Goal: Download file/media

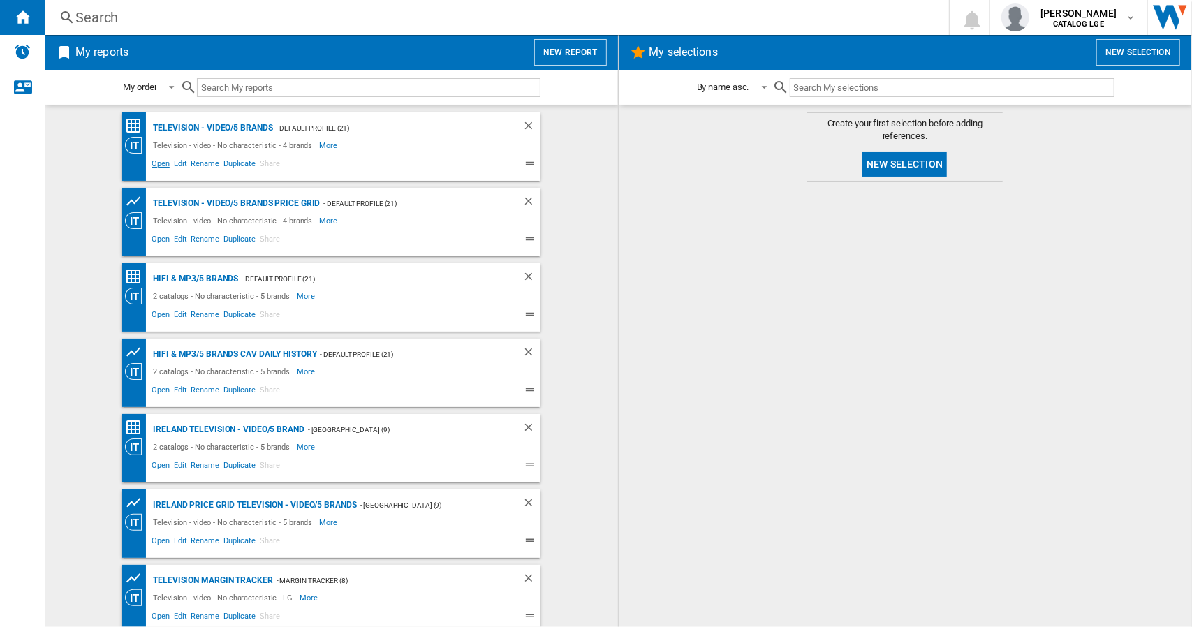
click at [156, 165] on span "Open" at bounding box center [160, 165] width 22 height 17
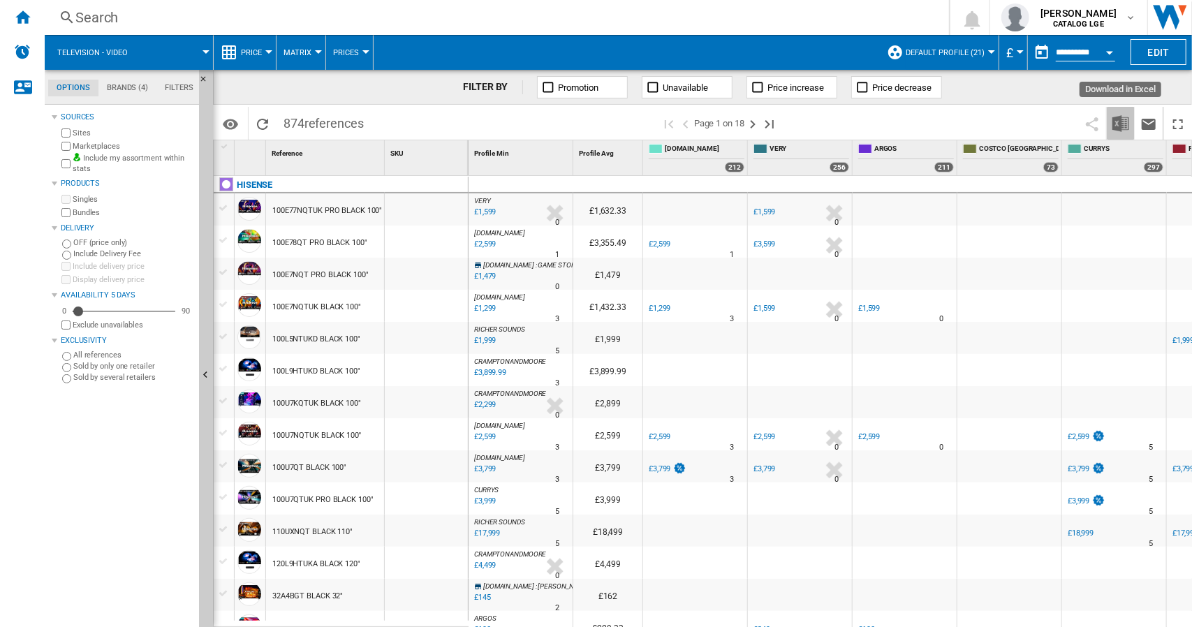
click at [1119, 121] on img "Download in Excel" at bounding box center [1120, 123] width 17 height 17
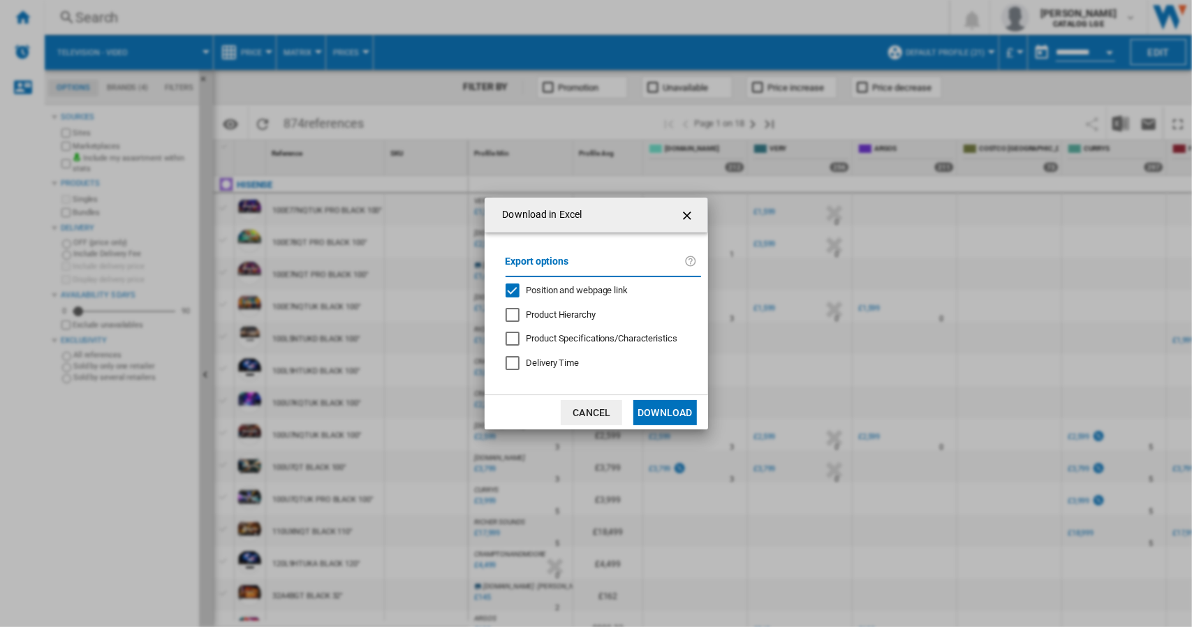
click at [511, 290] on div "Position and webpage link" at bounding box center [513, 291] width 14 height 14
click at [659, 409] on button "Download" at bounding box center [664, 412] width 63 height 25
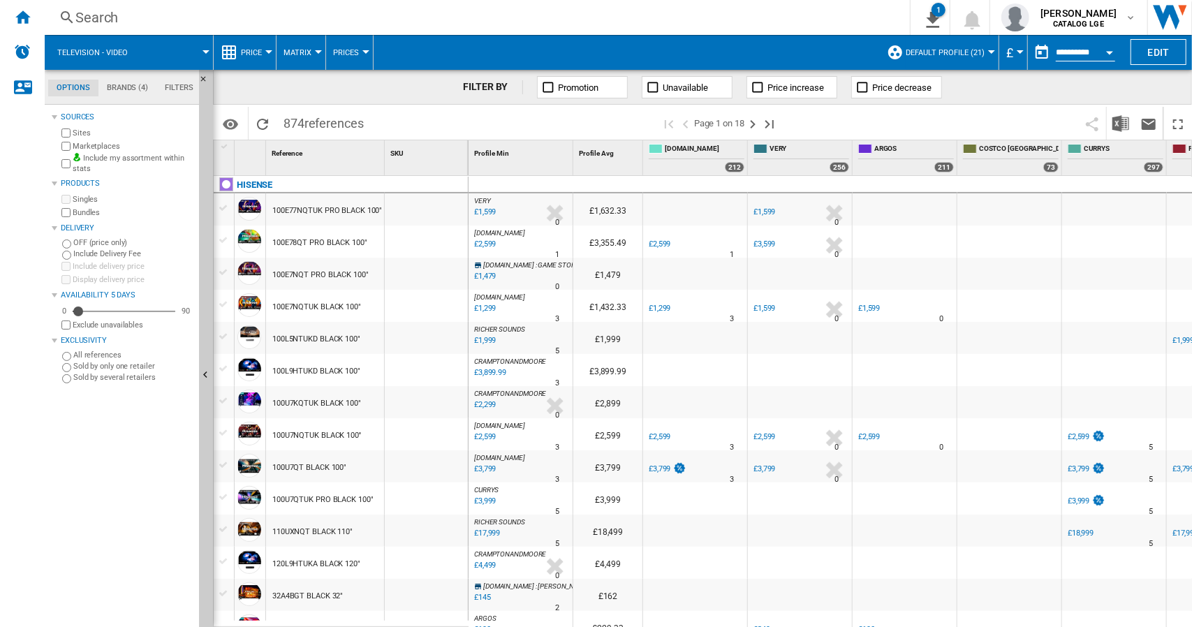
click at [16, 15] on ng-md-icon "Home" at bounding box center [22, 16] width 17 height 17
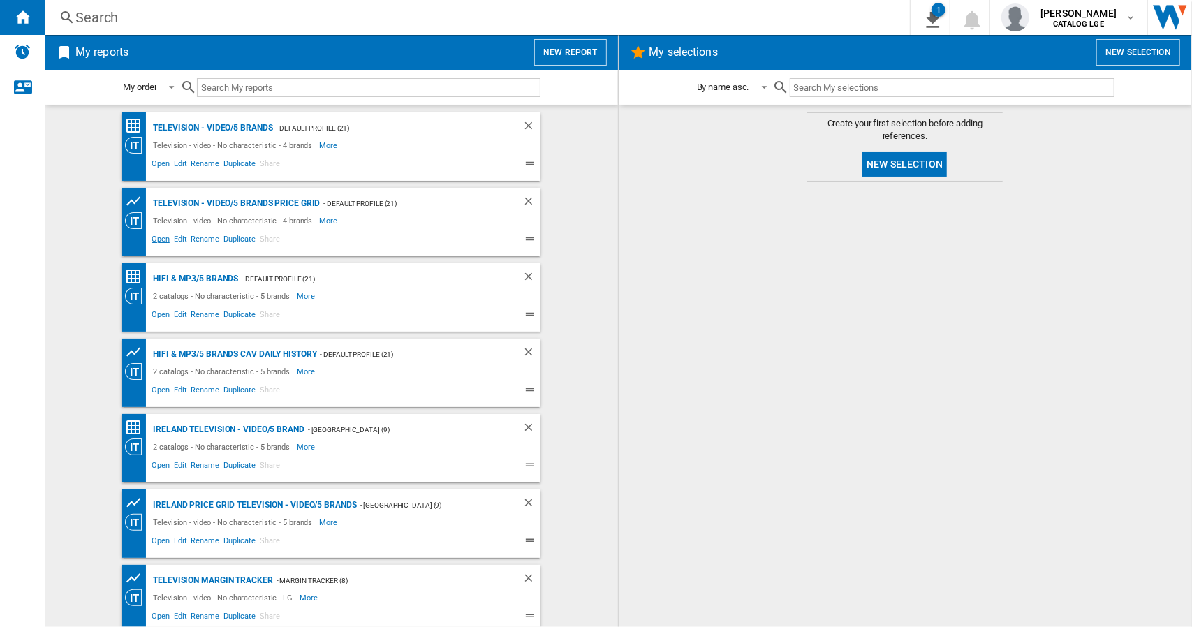
click at [151, 242] on span "Open" at bounding box center [160, 241] width 22 height 17
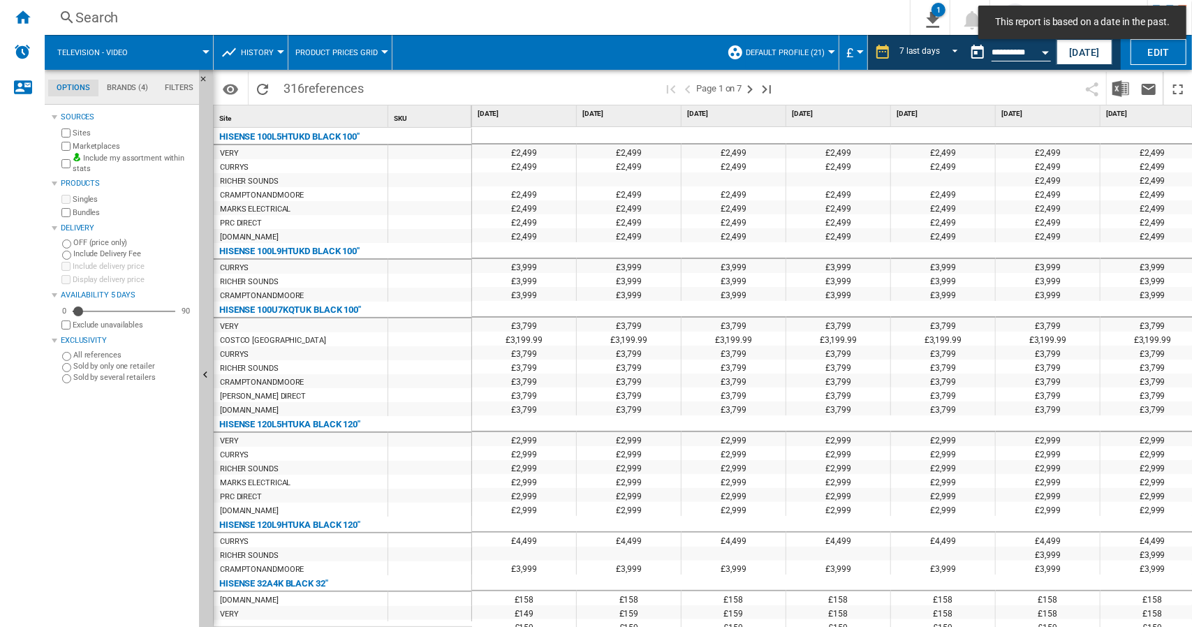
click at [1075, 56] on button "[DATE]" at bounding box center [1084, 52] width 56 height 26
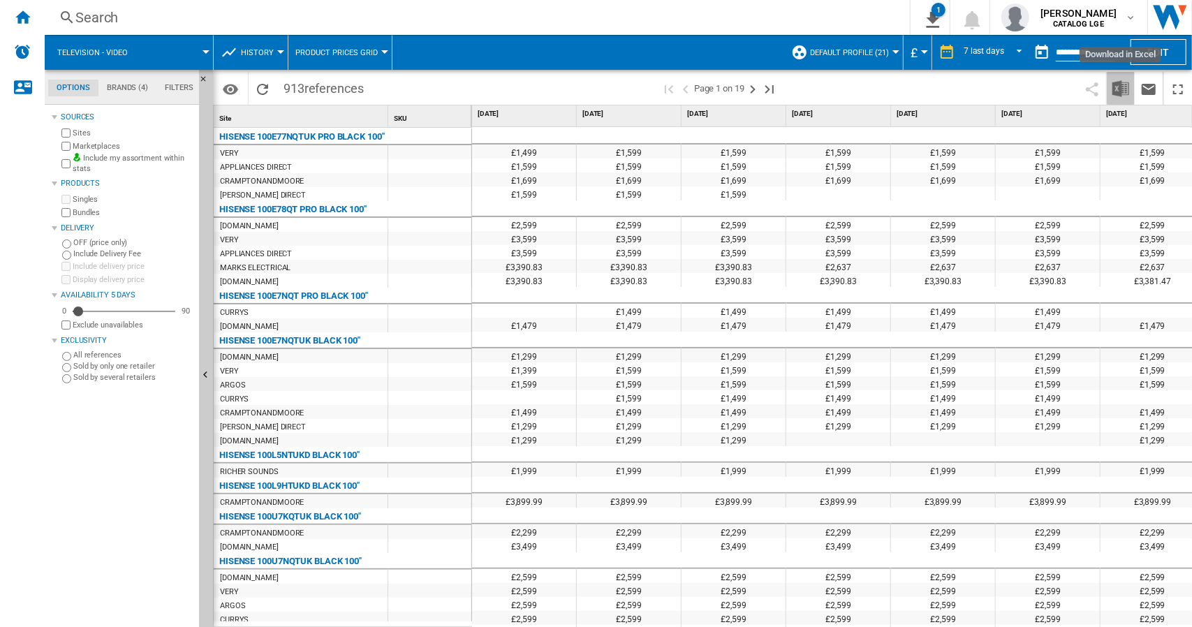
click at [1124, 91] on img "Download in Excel" at bounding box center [1120, 88] width 17 height 17
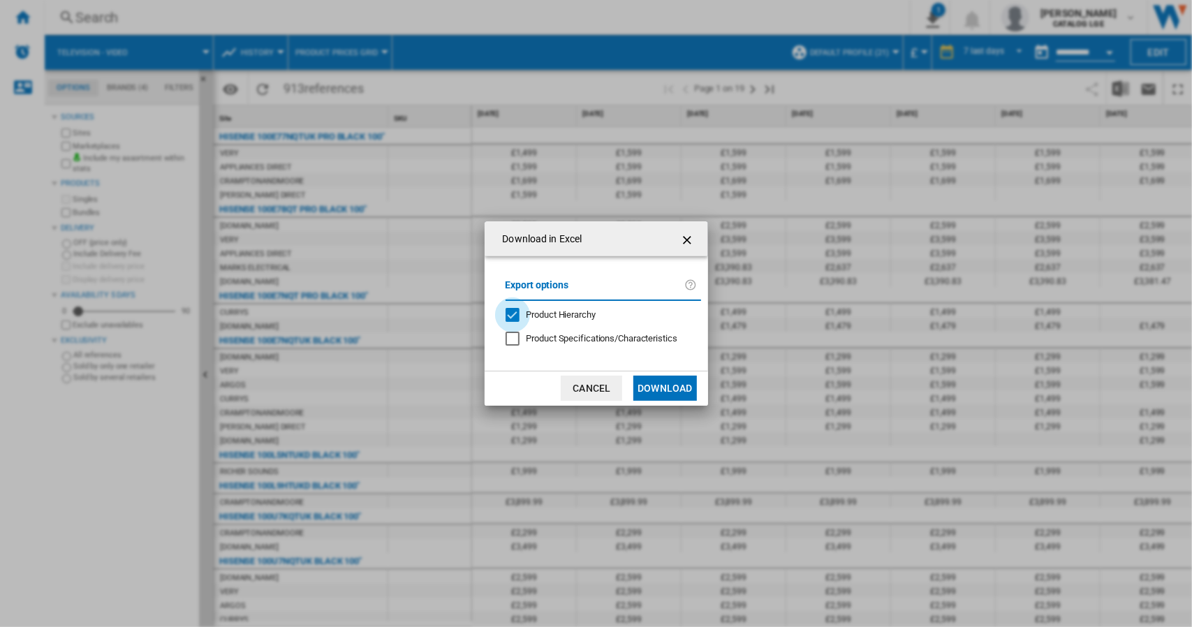
click at [512, 319] on div "Product Hierarchy" at bounding box center [513, 315] width 14 height 14
click at [656, 403] on md-dialog-actions "Cancel Download" at bounding box center [596, 388] width 223 height 35
click at [658, 392] on button "Download" at bounding box center [664, 388] width 63 height 25
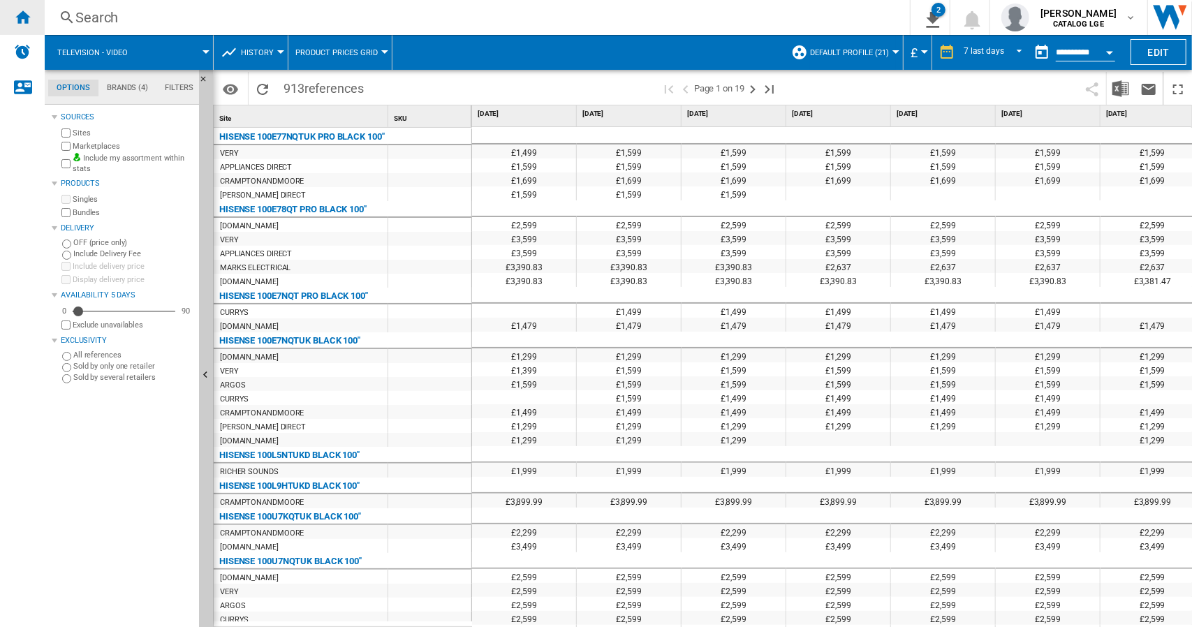
click at [14, 12] on ng-md-icon "Home" at bounding box center [22, 16] width 17 height 17
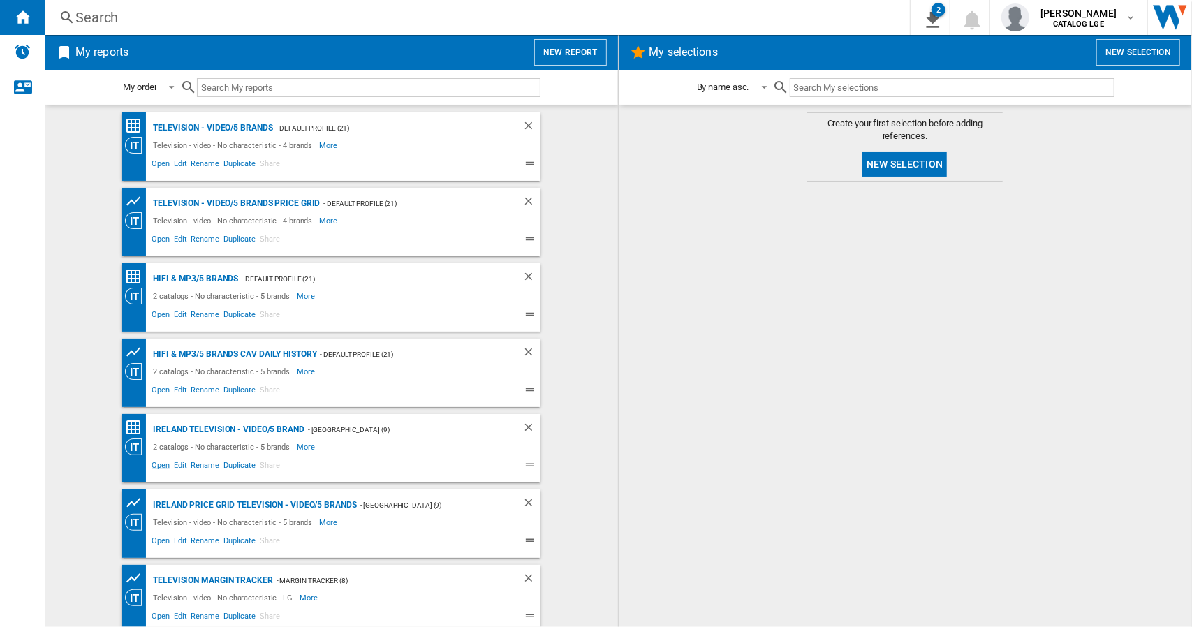
click at [158, 467] on span "Open" at bounding box center [160, 467] width 22 height 17
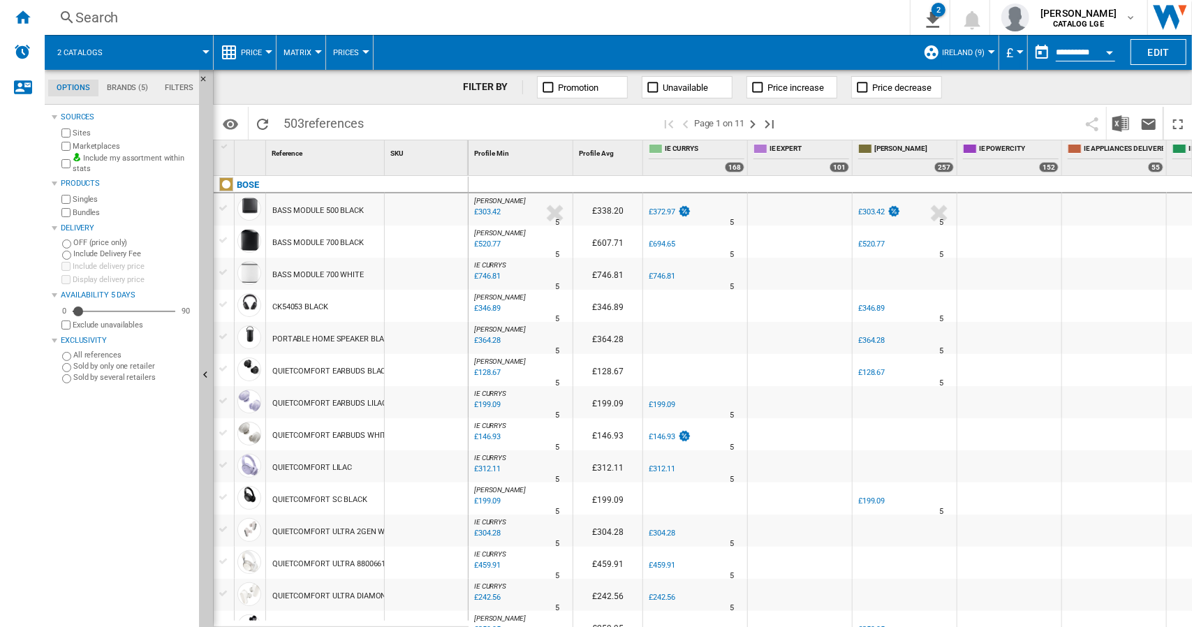
click at [1017, 52] on div "Currency" at bounding box center [1020, 51] width 7 height 3
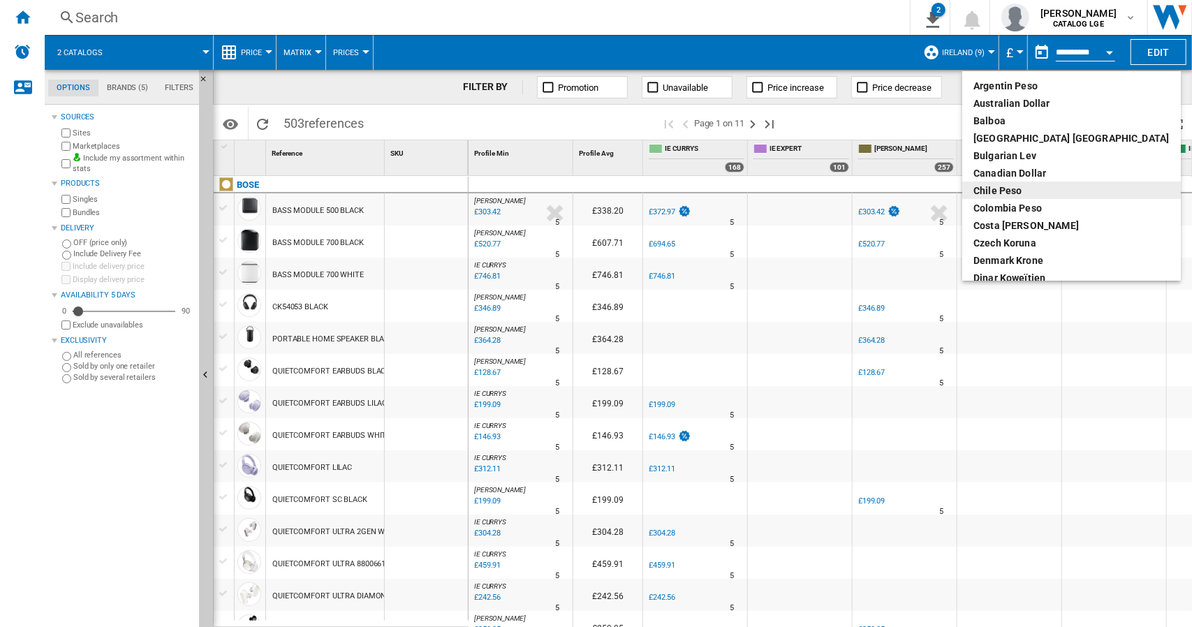
scroll to position [140, 0]
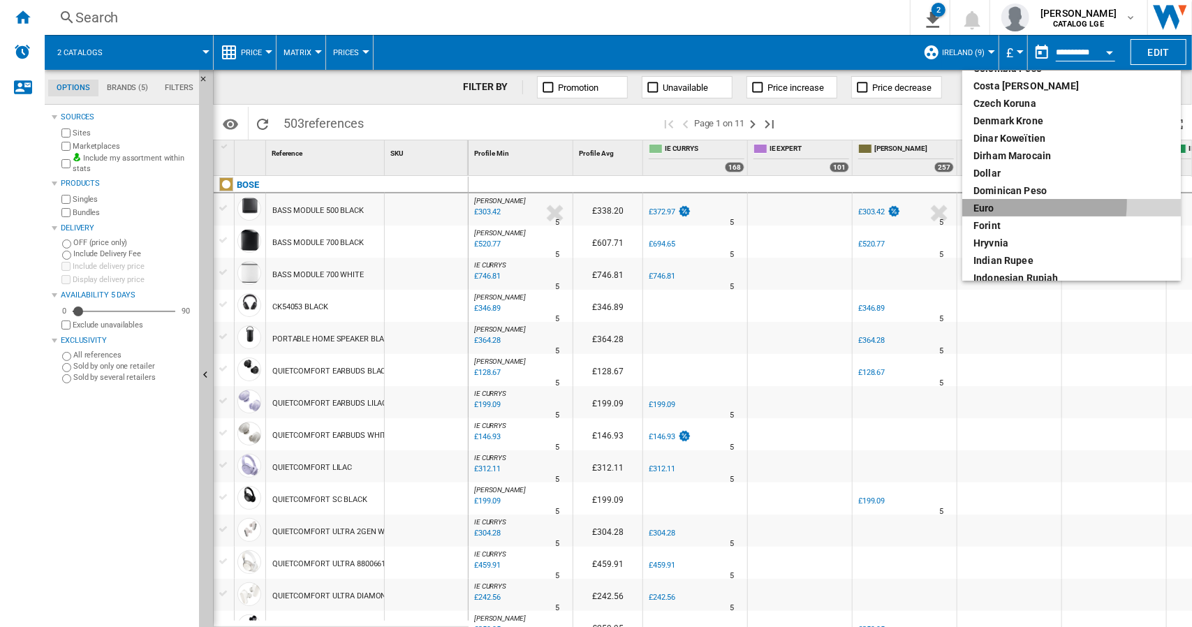
click at [1008, 203] on div "euro" at bounding box center [1071, 208] width 196 height 14
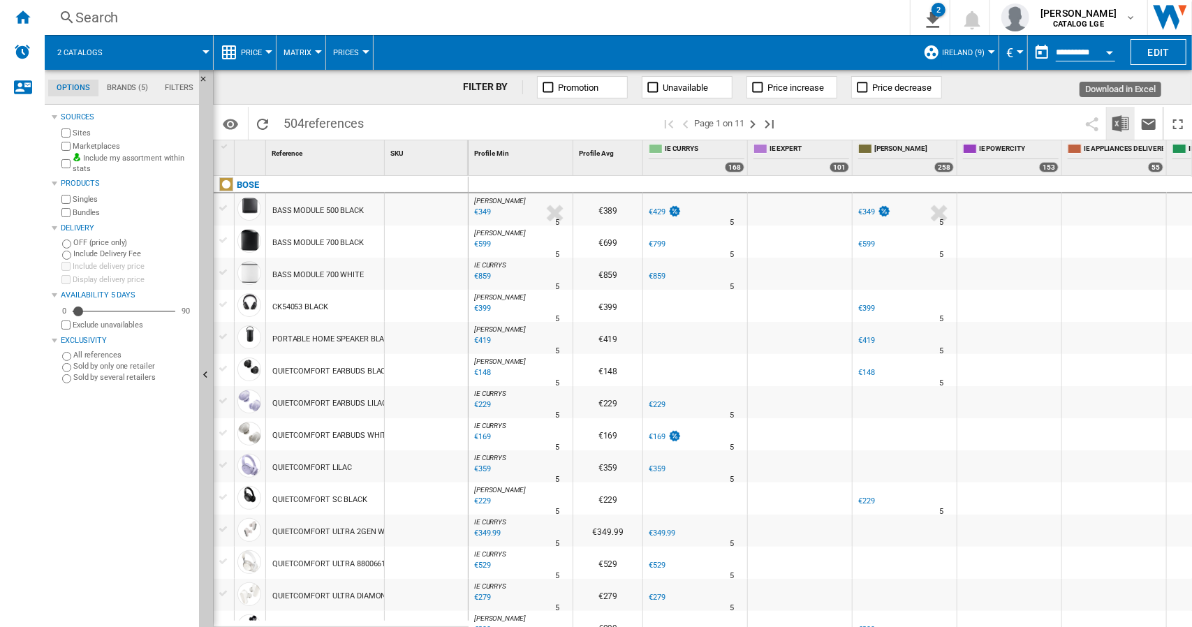
click at [1117, 122] on img "Download in Excel" at bounding box center [1120, 123] width 17 height 17
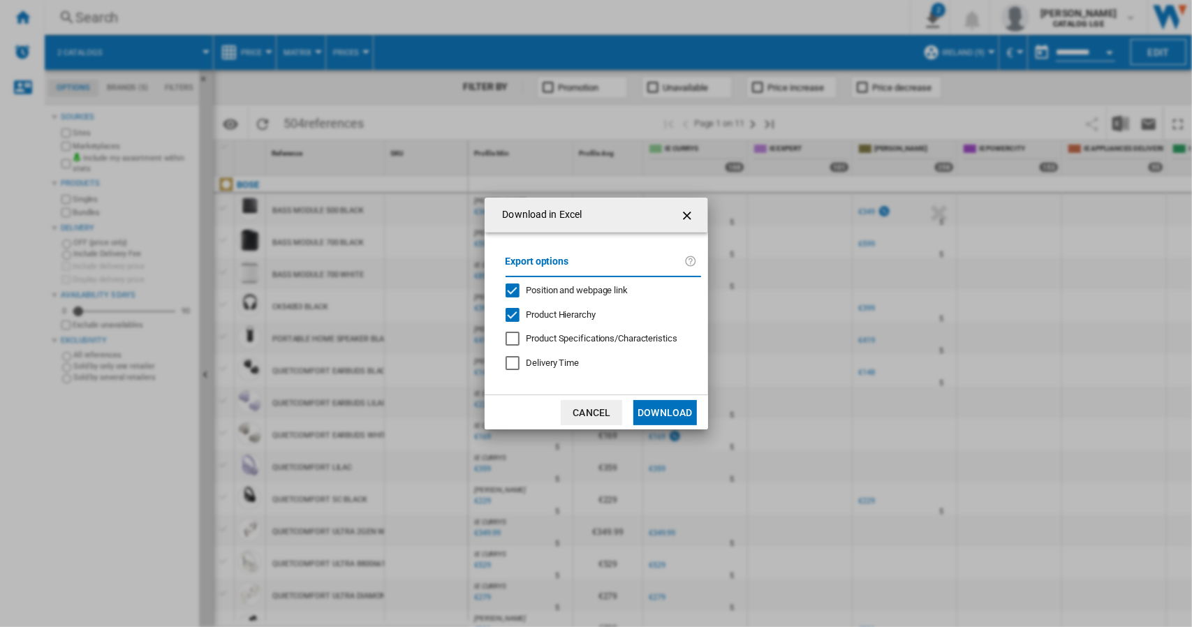
click at [512, 295] on div "Position and webpage link" at bounding box center [513, 291] width 14 height 14
click at [516, 316] on div "Product Hierarchy" at bounding box center [513, 315] width 14 height 14
click at [654, 413] on button "Download" at bounding box center [664, 412] width 63 height 25
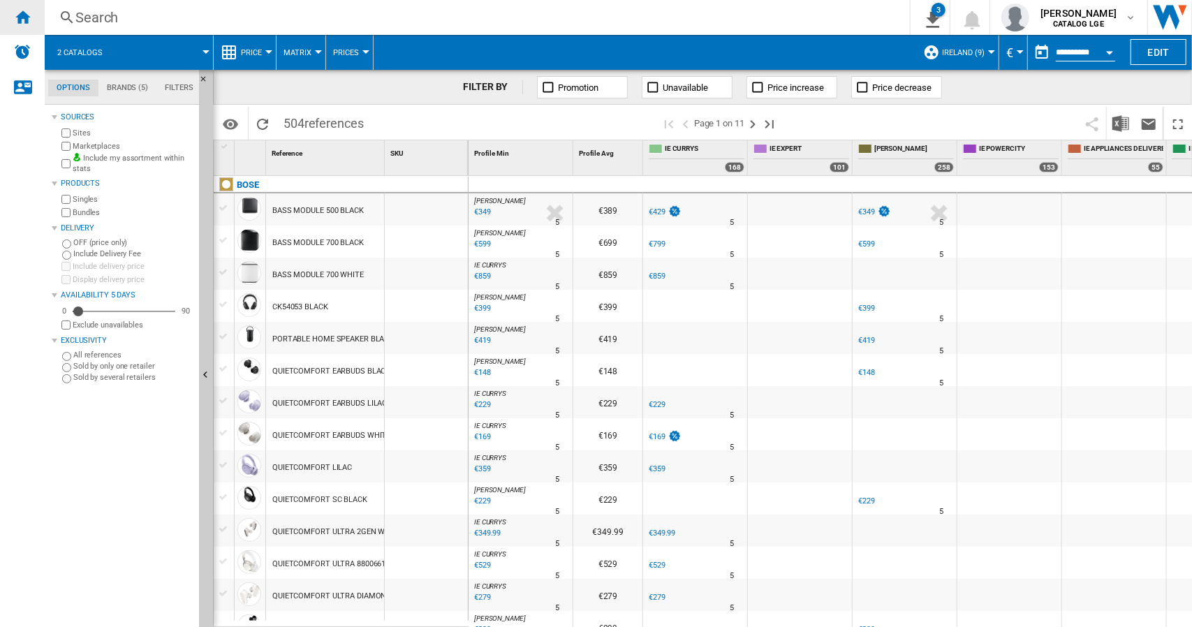
drag, startPoint x: 15, startPoint y: 23, endPoint x: 430, endPoint y: 431, distance: 581.7
click at [15, 23] on ng-md-icon "Home" at bounding box center [22, 16] width 17 height 17
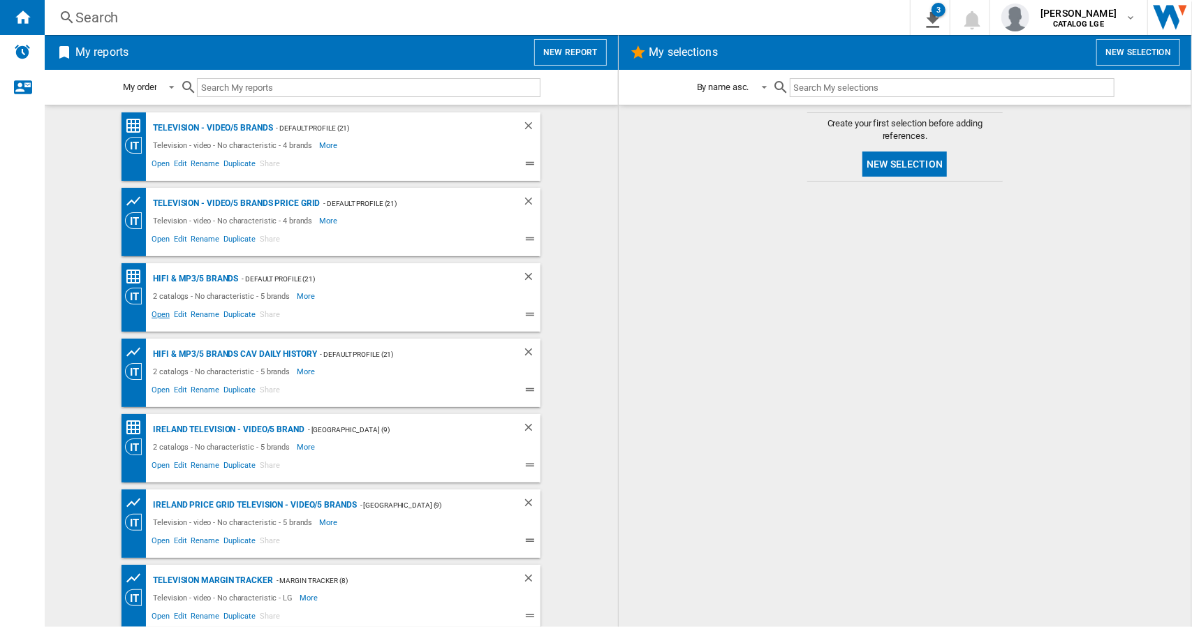
click at [161, 316] on span "Open" at bounding box center [160, 316] width 22 height 17
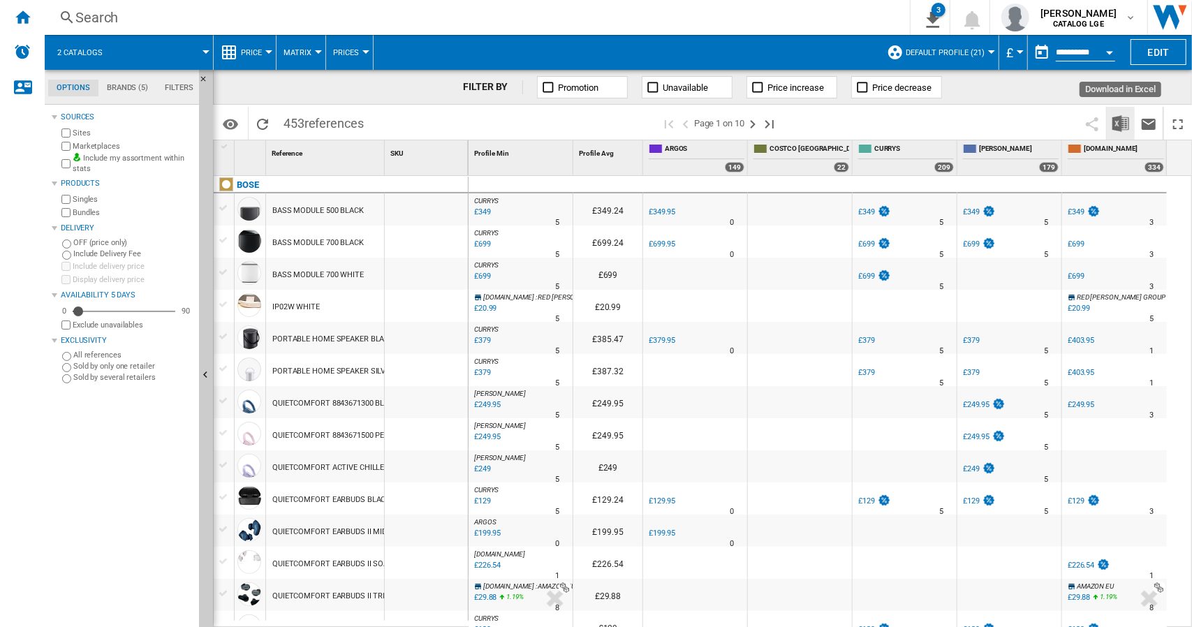
click at [1124, 124] on img "Download in Excel" at bounding box center [1120, 123] width 17 height 17
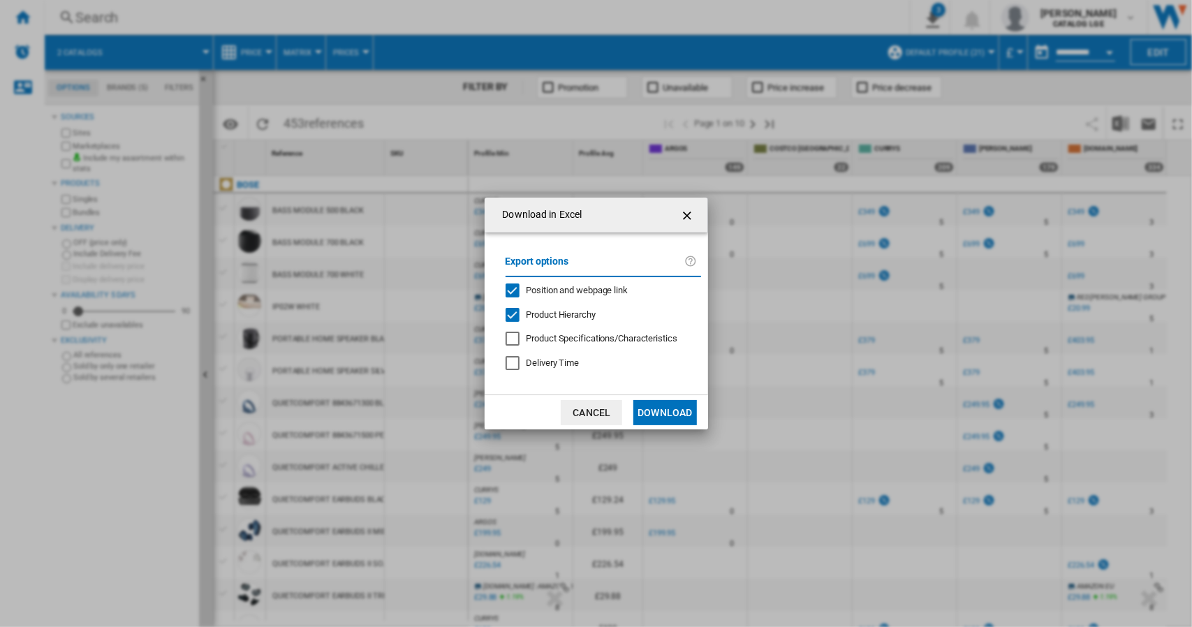
click at [511, 290] on div "Position and webpage link" at bounding box center [513, 291] width 14 height 14
click at [511, 310] on div "Product Hierarchy" at bounding box center [513, 315] width 14 height 14
click at [658, 413] on button "Download" at bounding box center [664, 412] width 63 height 25
